Goal: Ask a question

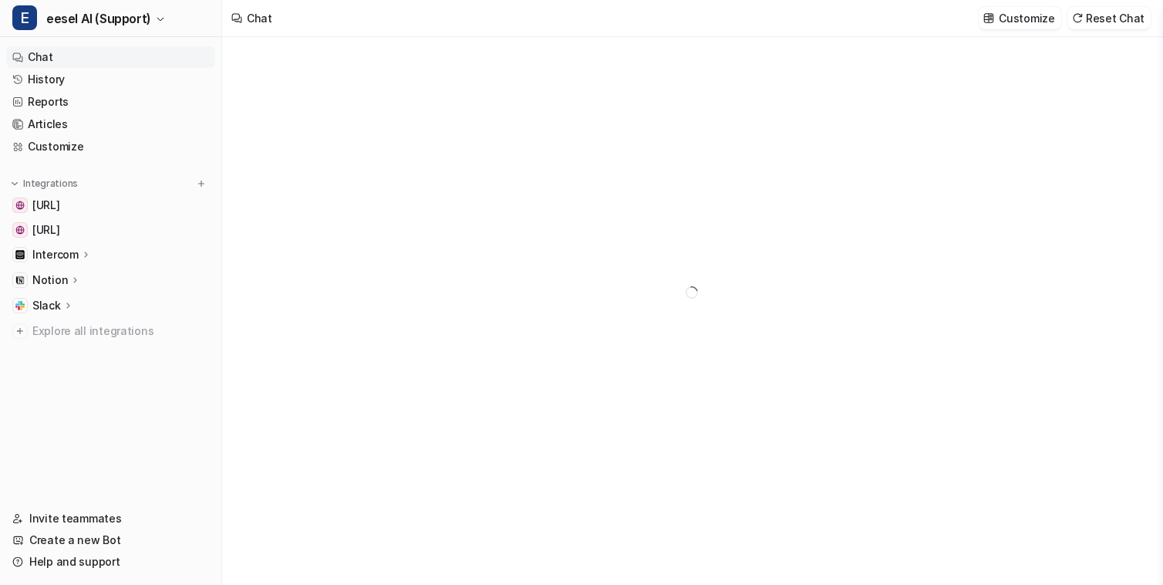
type textarea "**********"
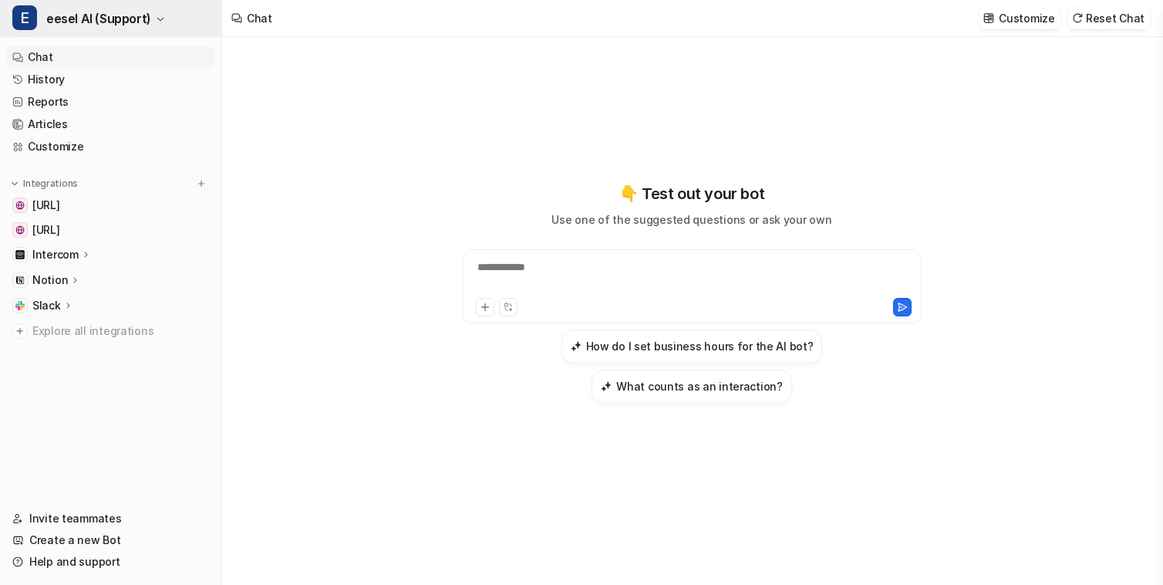
click at [150, 19] on button "E eesel AI (Support)" at bounding box center [110, 18] width 221 height 37
